Goal: Navigation & Orientation: Find specific page/section

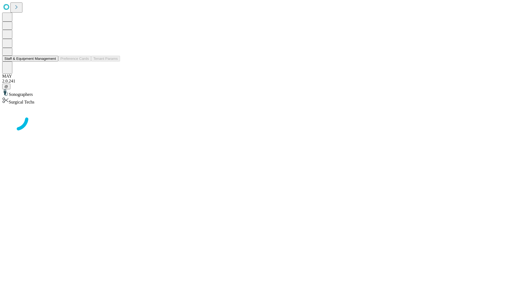
click at [52, 61] on button "Staff & Equipment Management" at bounding box center [30, 59] width 56 height 6
